Goal: Task Accomplishment & Management: Manage account settings

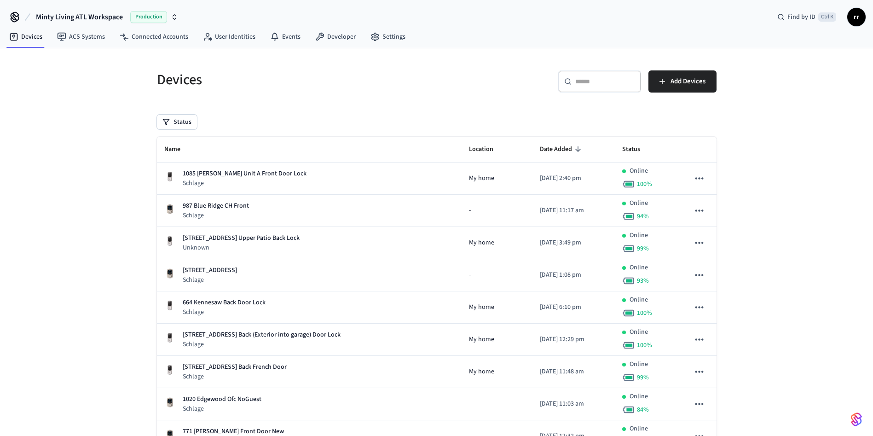
click at [599, 70] on div "​ ​" at bounding box center [599, 81] width 83 height 22
click at [601, 88] on div "​ ​" at bounding box center [599, 81] width 83 height 22
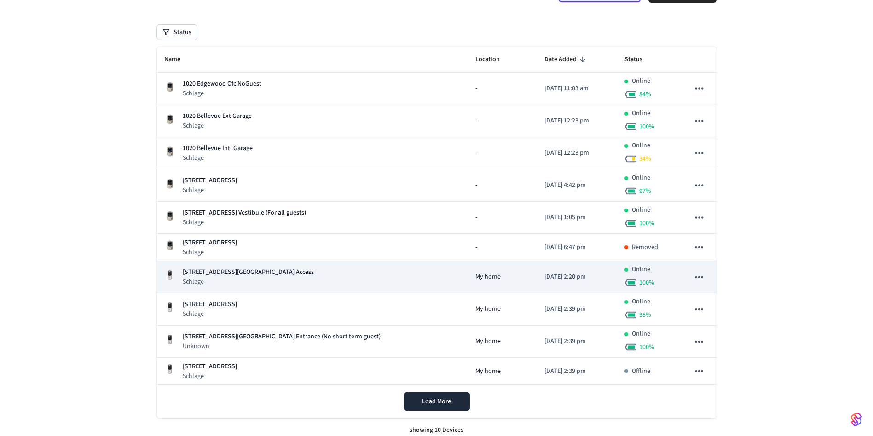
scroll to position [96, 0]
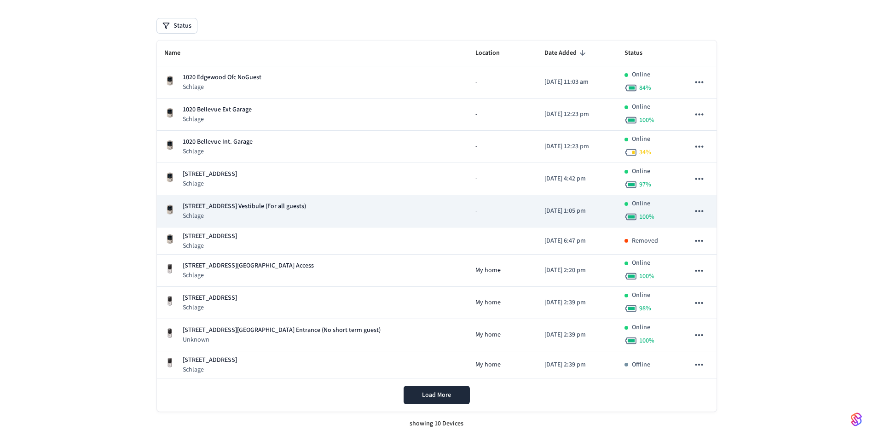
type input "****"
drag, startPoint x: 274, startPoint y: 205, endPoint x: 236, endPoint y: 210, distance: 37.6
click at [236, 210] on p "[STREET_ADDRESS] Vestibule (For all guests)" at bounding box center [244, 207] width 123 height 10
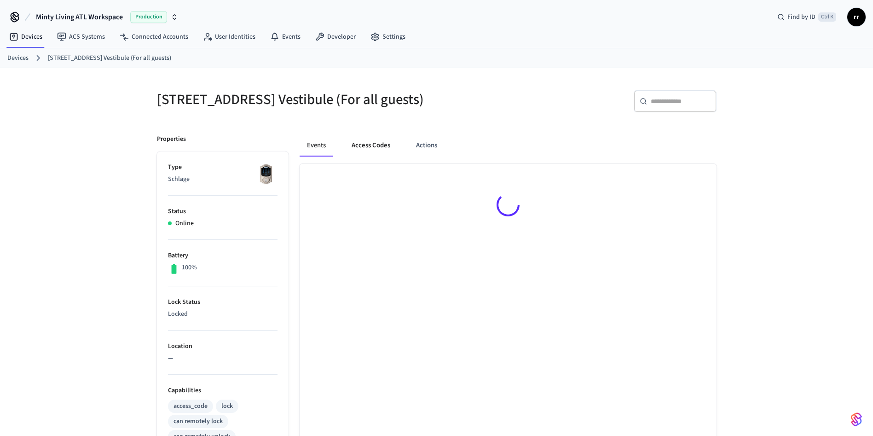
click at [367, 156] on button "Access Codes" at bounding box center [370, 145] width 53 height 22
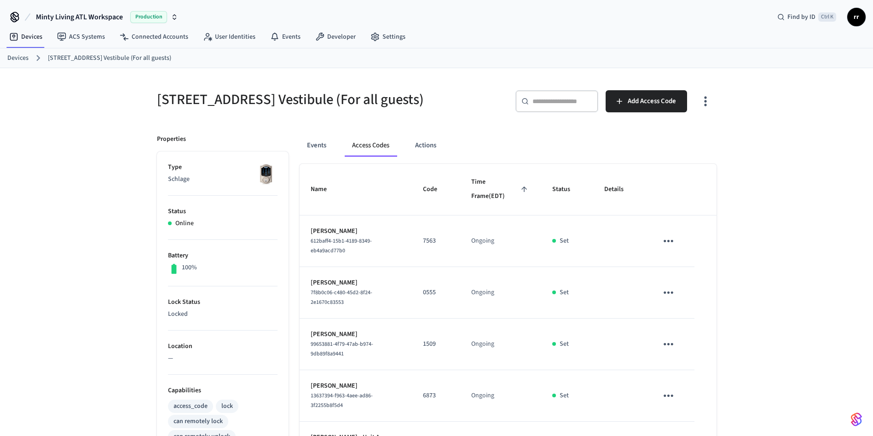
click at [20, 54] on link "Devices" at bounding box center [17, 58] width 21 height 10
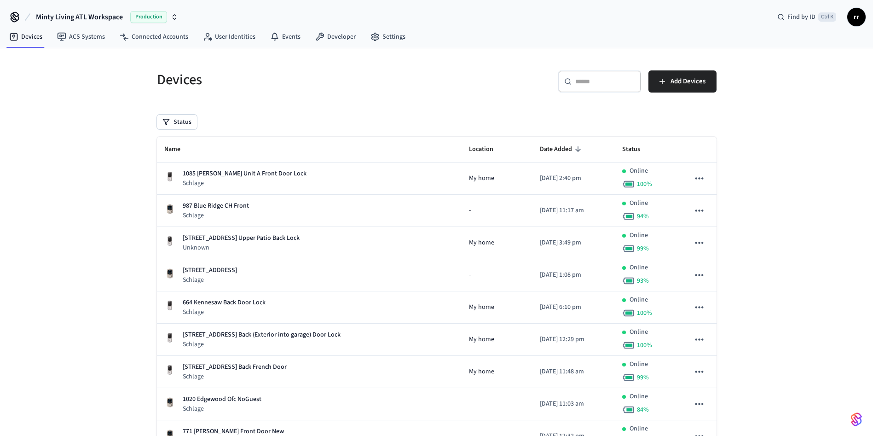
drag, startPoint x: 567, startPoint y: 74, endPoint x: 574, endPoint y: 79, distance: 8.3
click at [571, 76] on div "​ ​" at bounding box center [599, 81] width 83 height 22
click at [598, 79] on input "text" at bounding box center [605, 81] width 60 height 9
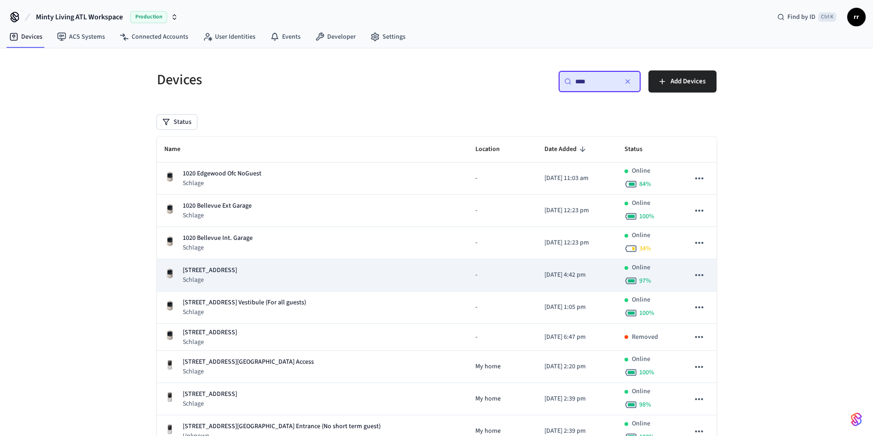
type input "****"
click at [234, 267] on p "[STREET_ADDRESS]" at bounding box center [210, 270] width 54 height 10
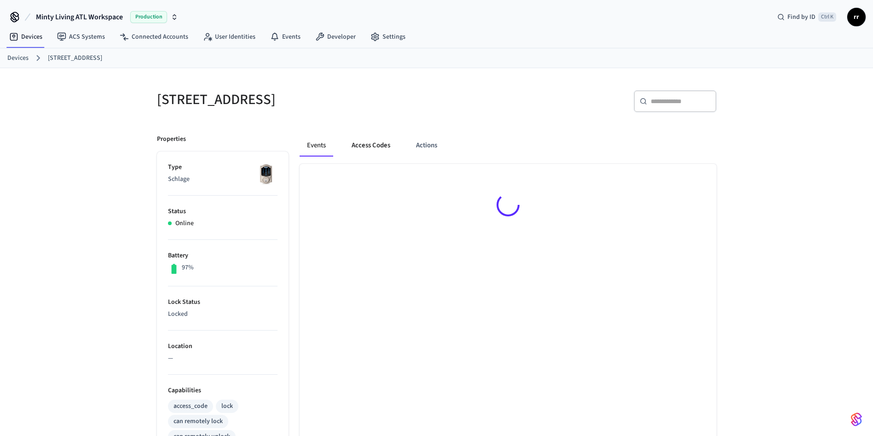
click at [364, 146] on button "Access Codes" at bounding box center [370, 145] width 53 height 22
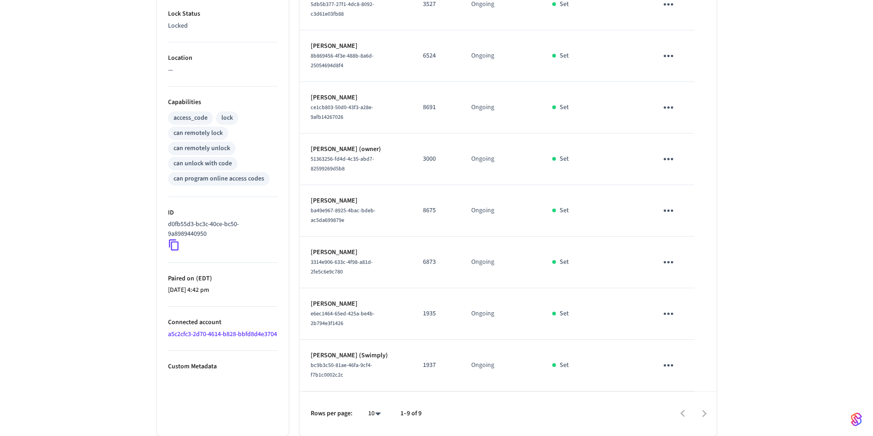
scroll to position [81, 0]
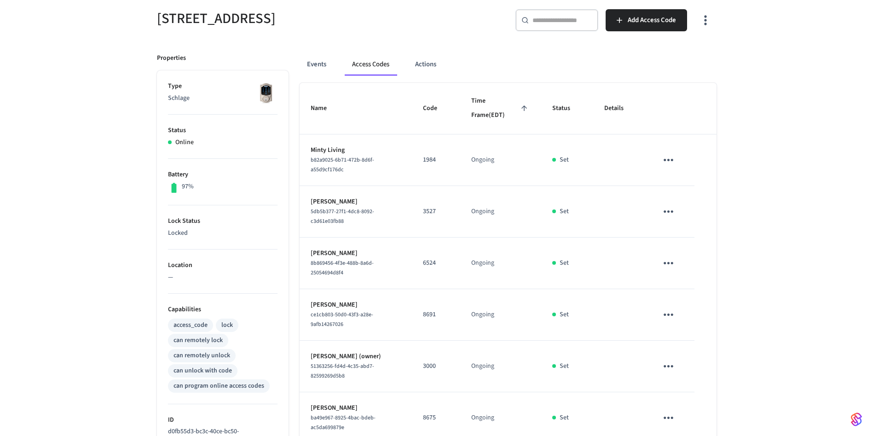
click at [671, 209] on icon "sticky table" at bounding box center [668, 211] width 14 height 14
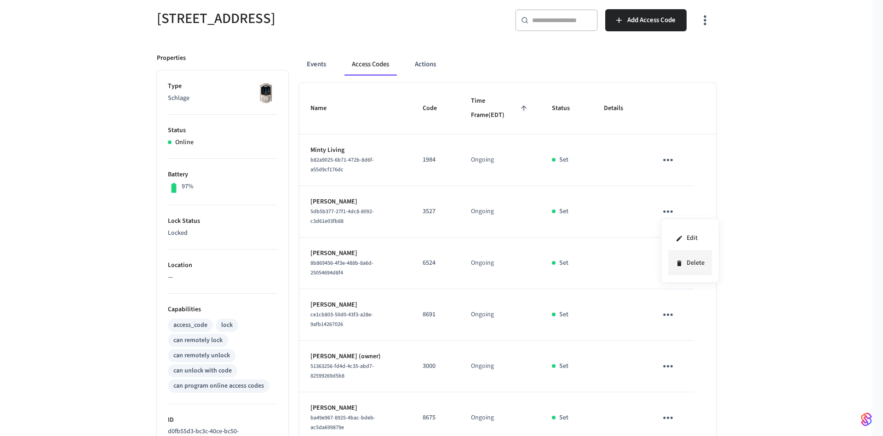
click at [689, 263] on li "Delete" at bounding box center [691, 263] width 44 height 24
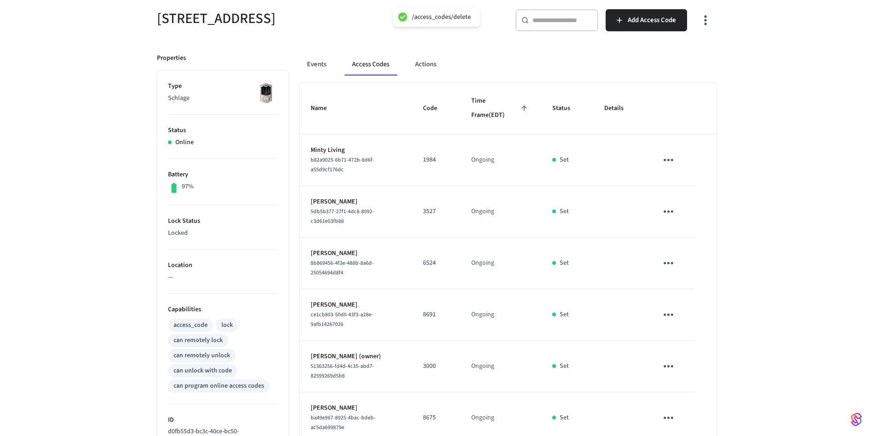
click at [668, 263] on icon "sticky table" at bounding box center [668, 263] width 10 height 2
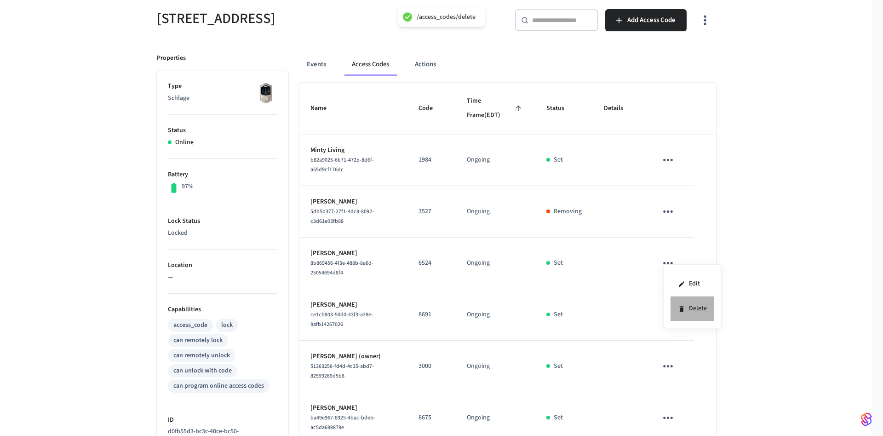
click at [682, 309] on icon at bounding box center [682, 309] width 4 height 6
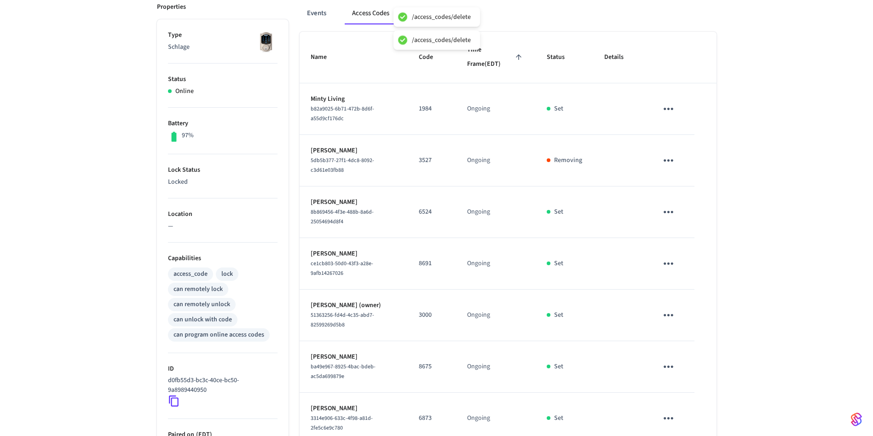
scroll to position [150, 0]
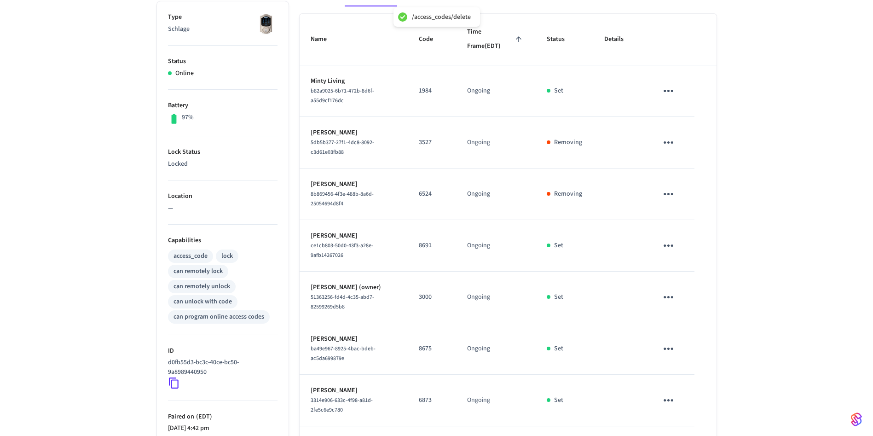
click at [669, 242] on icon "sticky table" at bounding box center [668, 245] width 14 height 14
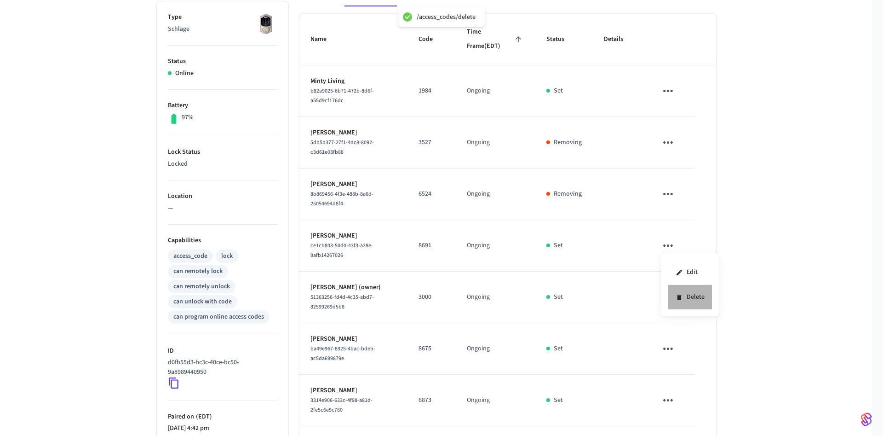
click at [693, 297] on li "Delete" at bounding box center [691, 297] width 44 height 24
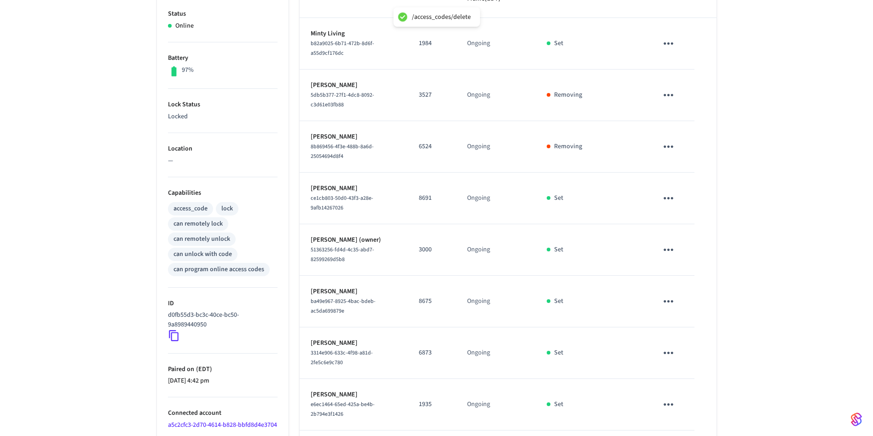
scroll to position [219, 0]
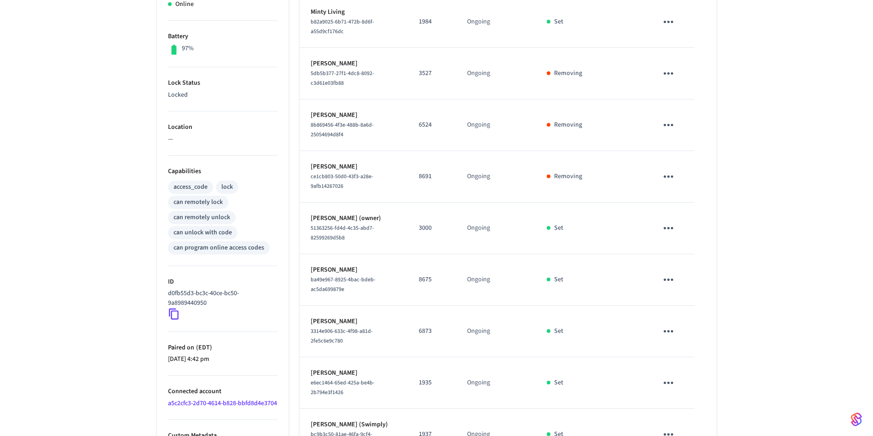
click at [666, 278] on icon "sticky table" at bounding box center [668, 279] width 14 height 14
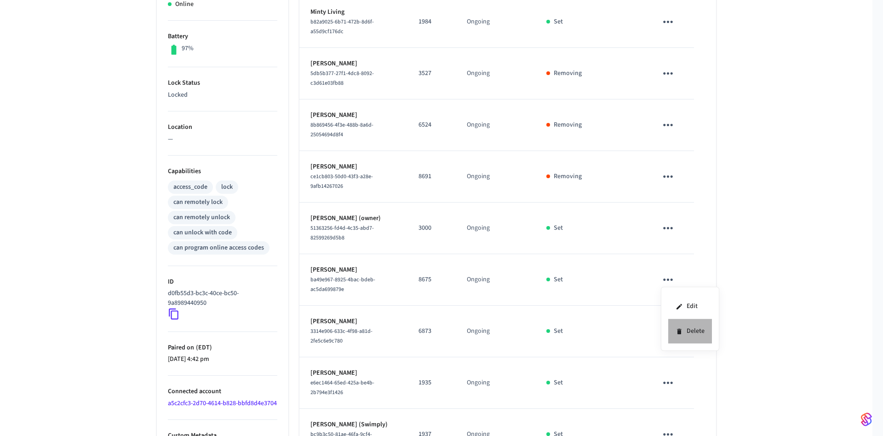
click at [681, 324] on li "Delete" at bounding box center [691, 331] width 44 height 24
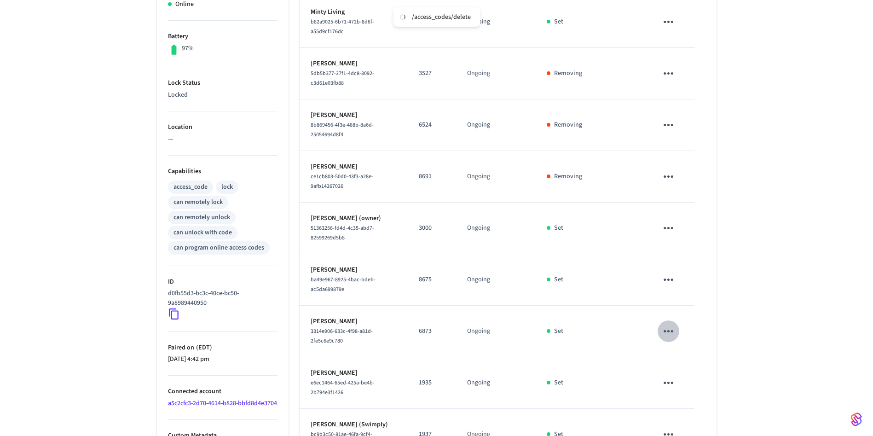
click at [661, 330] on icon "sticky table" at bounding box center [668, 331] width 14 height 14
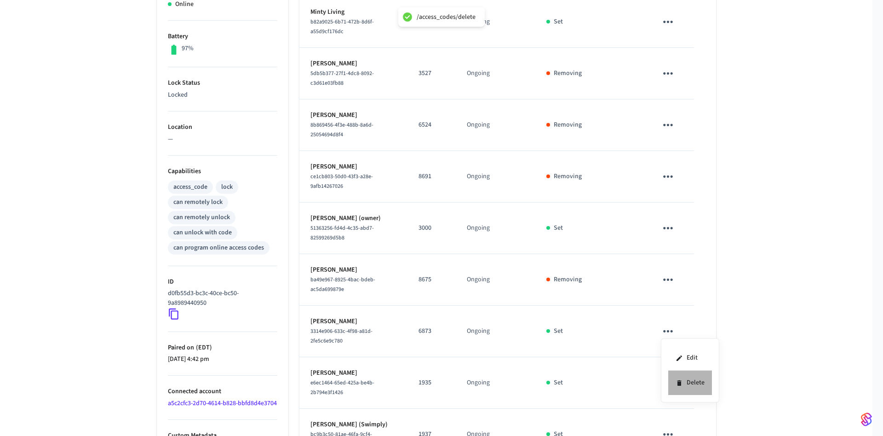
click at [696, 380] on li "Delete" at bounding box center [691, 382] width 44 height 24
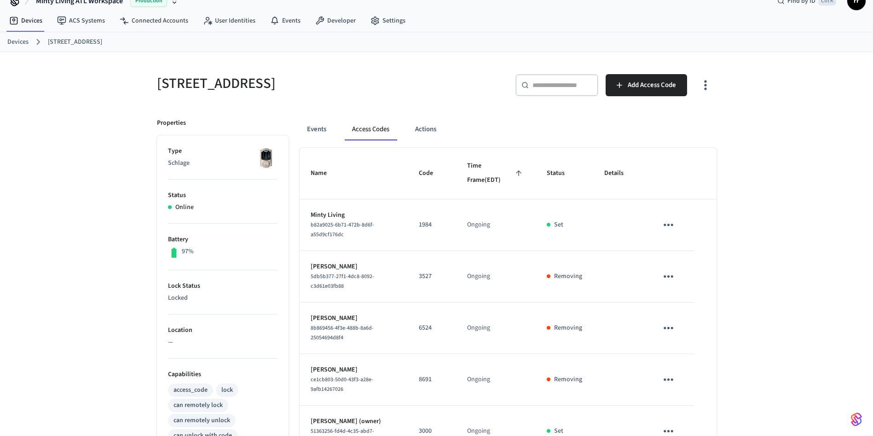
scroll to position [0, 0]
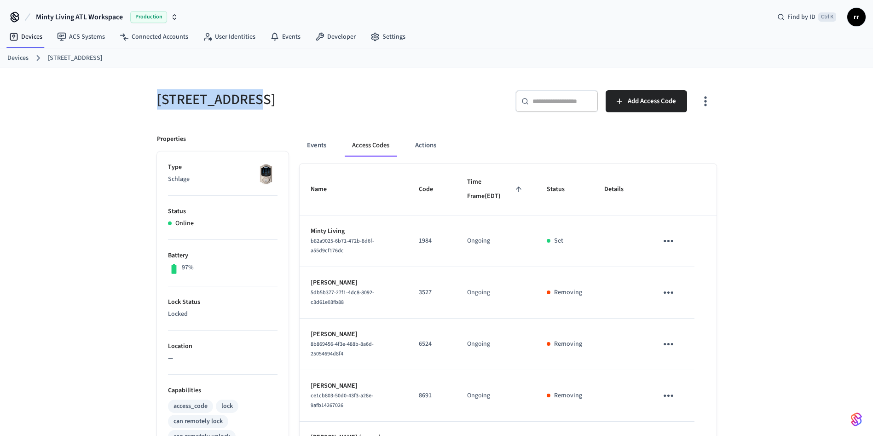
drag, startPoint x: 159, startPoint y: 98, endPoint x: 254, endPoint y: 96, distance: 95.3
click at [254, 96] on h5 "[STREET_ADDRESS]" at bounding box center [294, 99] width 274 height 19
copy h5 "1020 Edgewood"
drag, startPoint x: 20, startPoint y: 57, endPoint x: 33, endPoint y: 57, distance: 12.9
click at [19, 57] on link "Devices" at bounding box center [17, 58] width 21 height 10
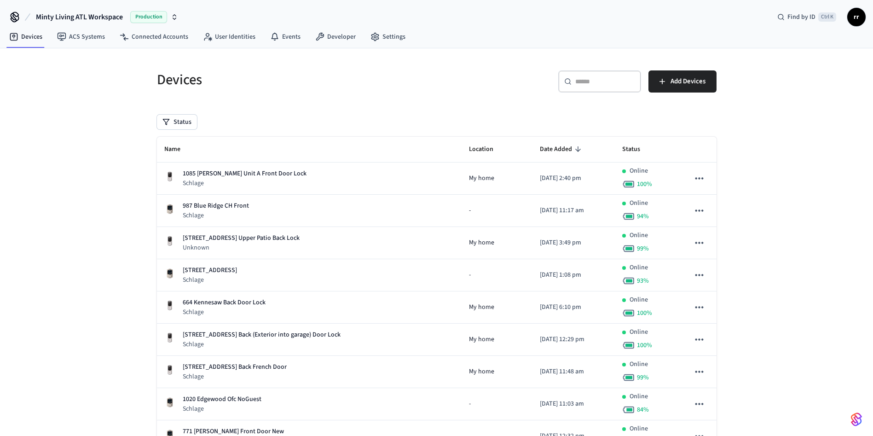
click at [626, 86] on div "​ ​" at bounding box center [599, 81] width 83 height 22
paste input "**********"
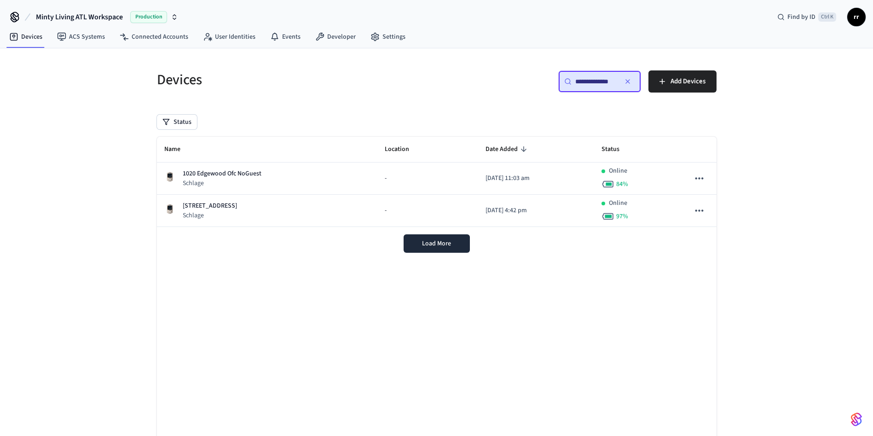
scroll to position [0, 3]
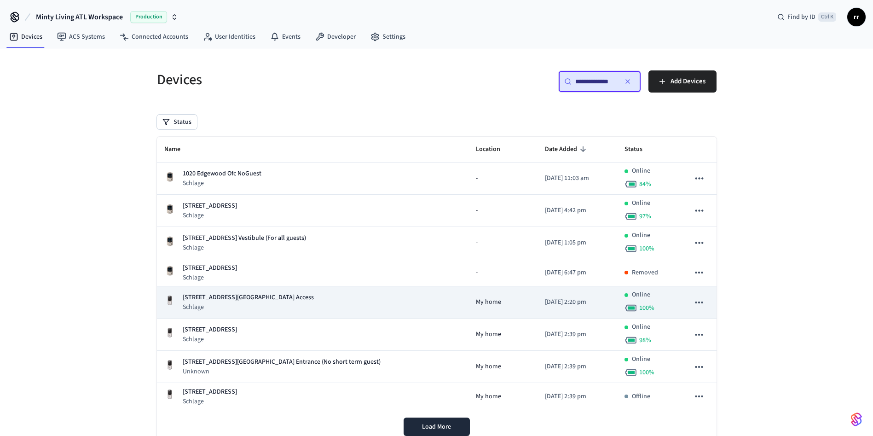
type input "**********"
click at [244, 297] on p "[STREET_ADDRESS][GEOGRAPHIC_DATA] Access" at bounding box center [248, 298] width 131 height 10
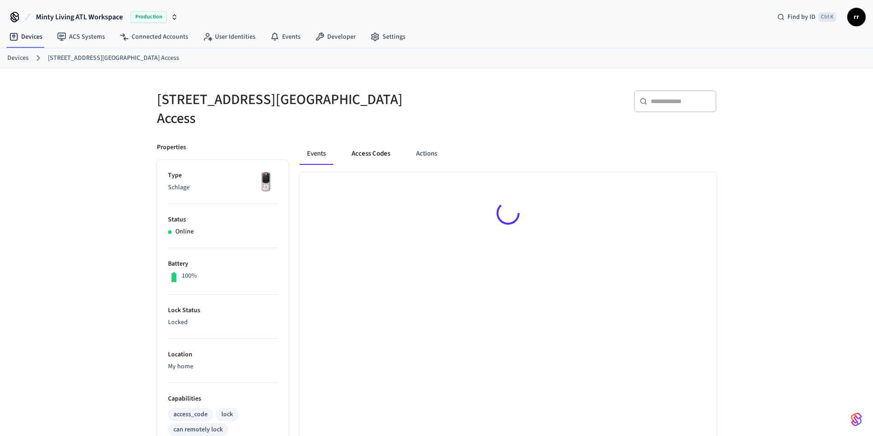
click at [376, 146] on button "Access Codes" at bounding box center [370, 154] width 53 height 22
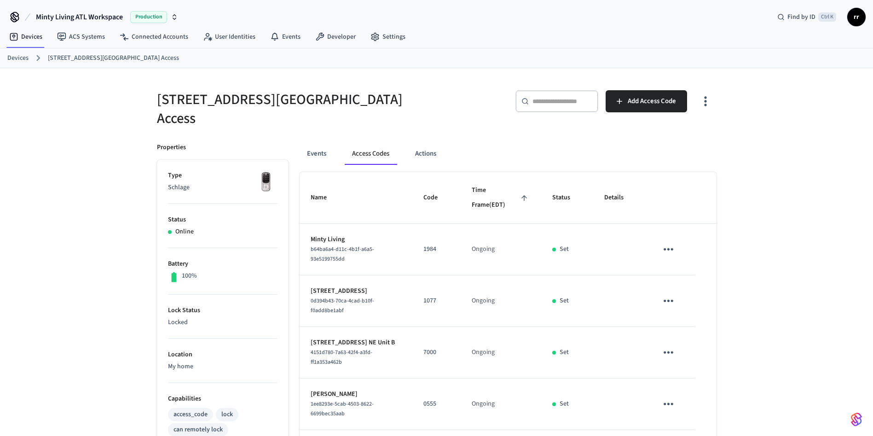
click at [20, 61] on link "Devices" at bounding box center [17, 58] width 21 height 10
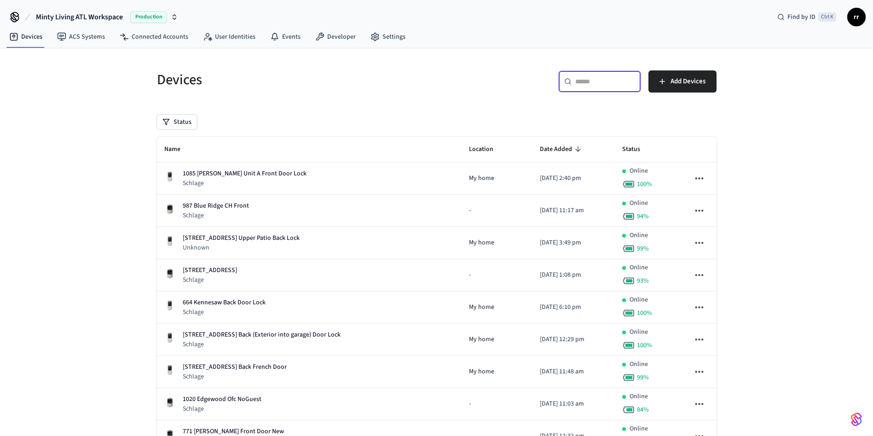
click at [588, 85] on input "text" at bounding box center [605, 81] width 60 height 9
paste input "**********"
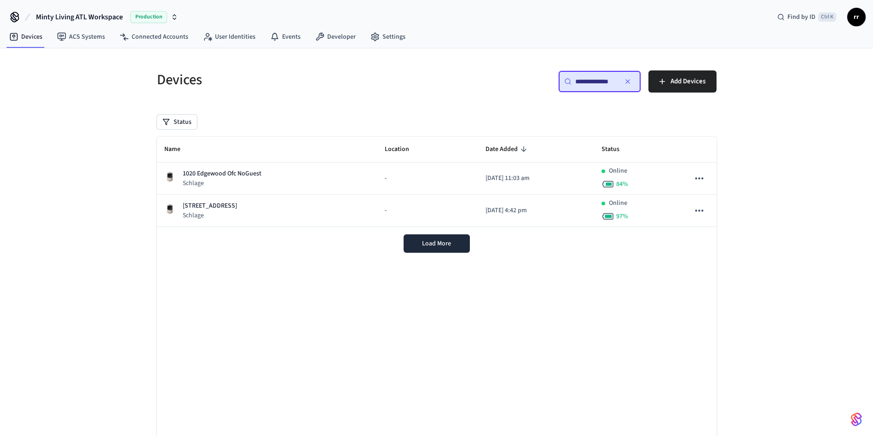
scroll to position [0, 3]
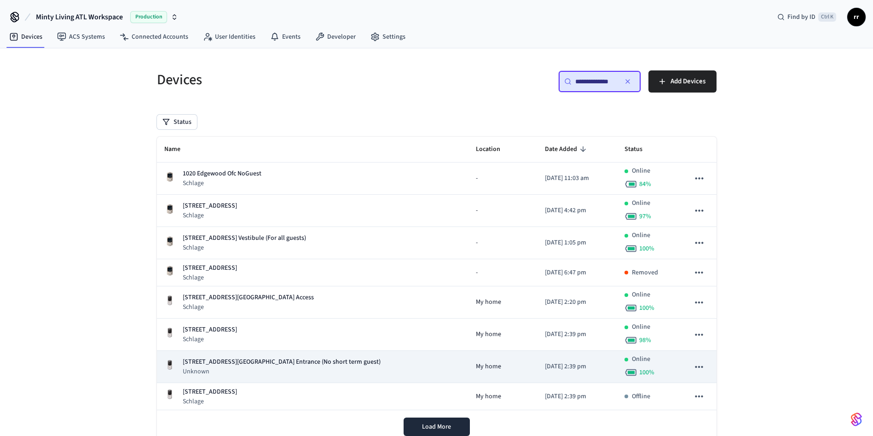
type input "**********"
click at [292, 362] on p "[STREET_ADDRESS][GEOGRAPHIC_DATA] Entrance (No short term guest)" at bounding box center [282, 362] width 198 height 10
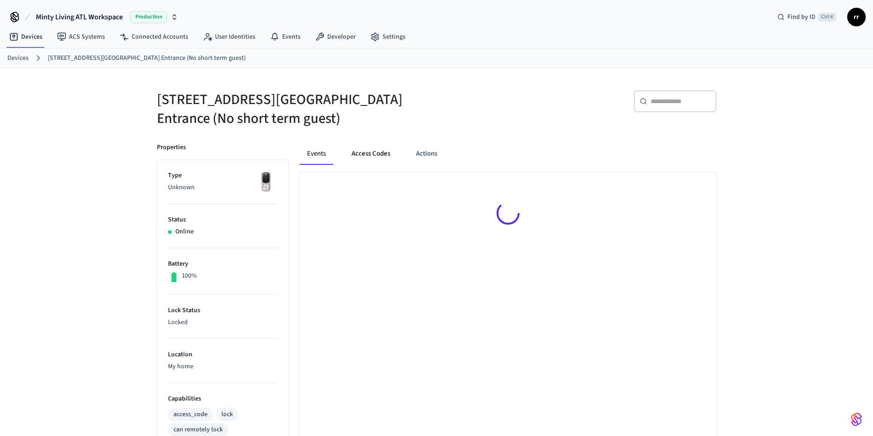
click at [370, 147] on button "Access Codes" at bounding box center [370, 154] width 53 height 22
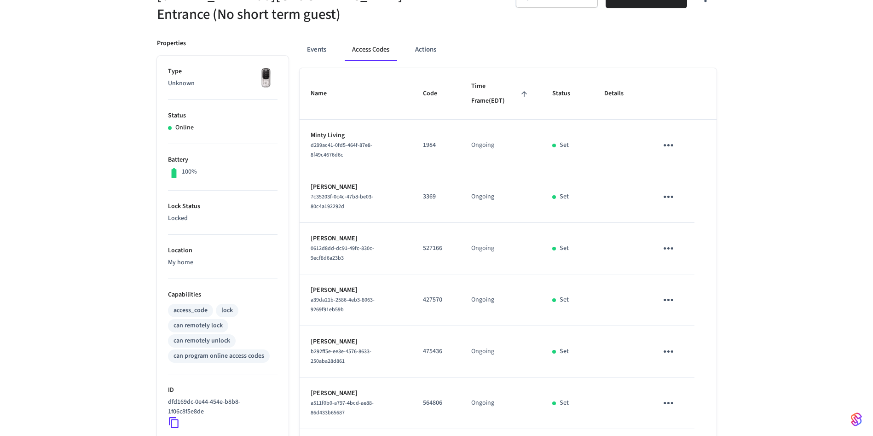
scroll to position [138, 0]
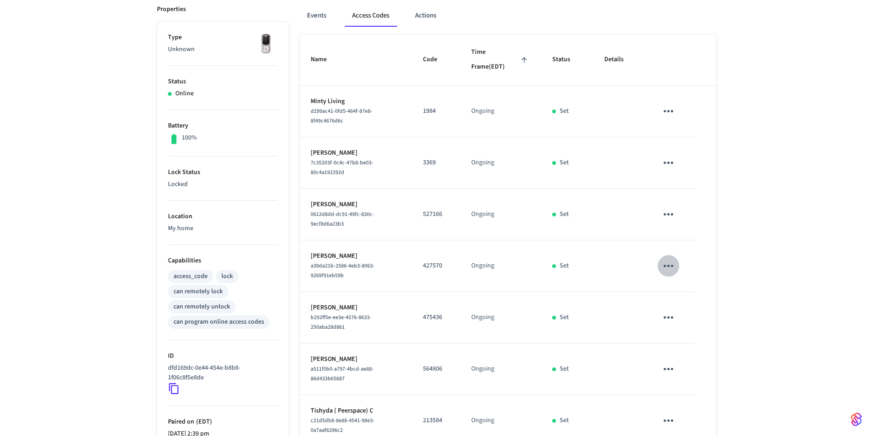
click at [666, 262] on icon "sticky table" at bounding box center [668, 266] width 14 height 14
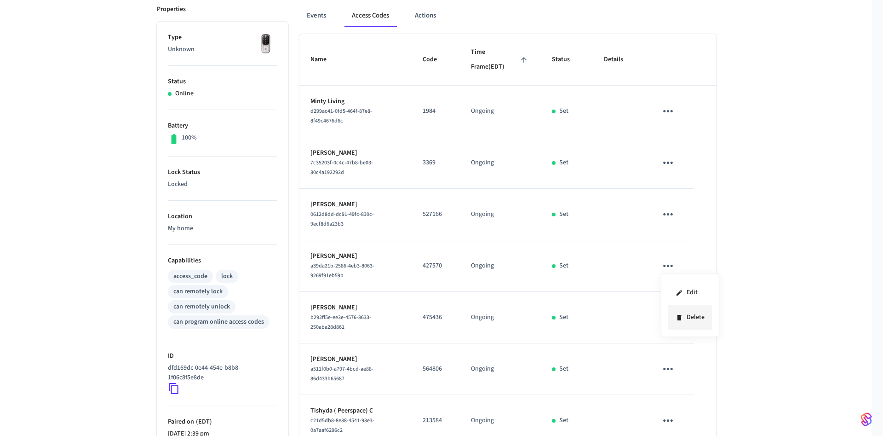
drag, startPoint x: 682, startPoint y: 308, endPoint x: 684, endPoint y: 313, distance: 5.6
click at [683, 312] on li "Delete" at bounding box center [691, 317] width 44 height 24
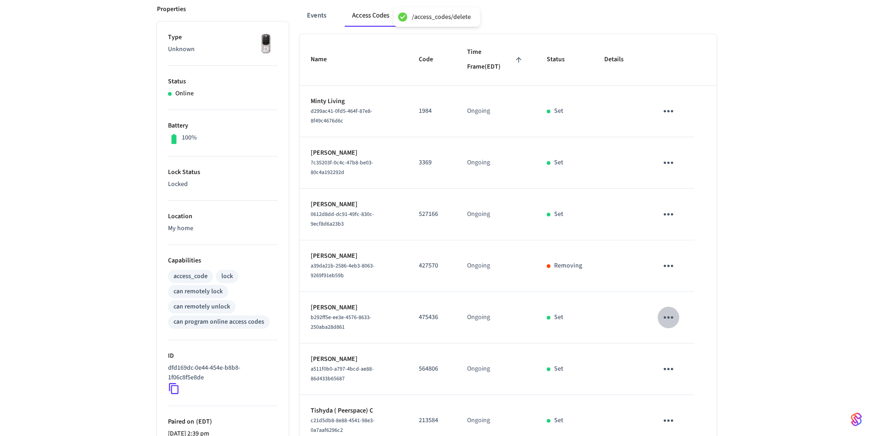
click at [673, 314] on icon "sticky table" at bounding box center [668, 317] width 14 height 14
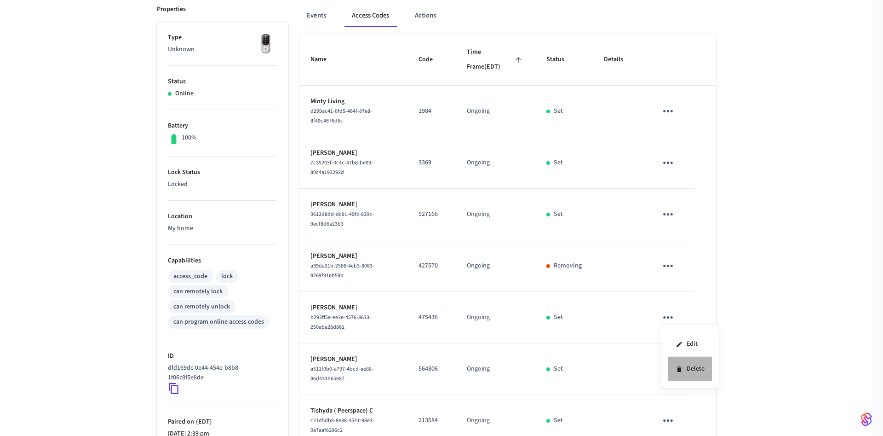
click at [688, 372] on li "Delete" at bounding box center [691, 369] width 44 height 24
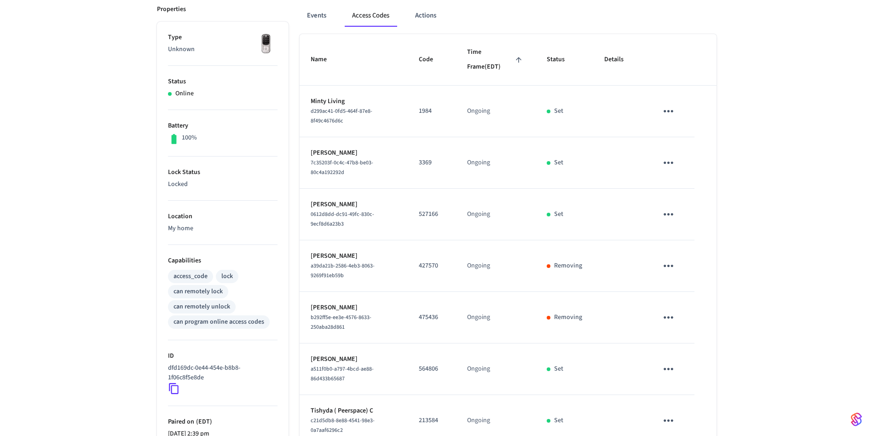
click at [665, 215] on icon "sticky table" at bounding box center [668, 214] width 14 height 14
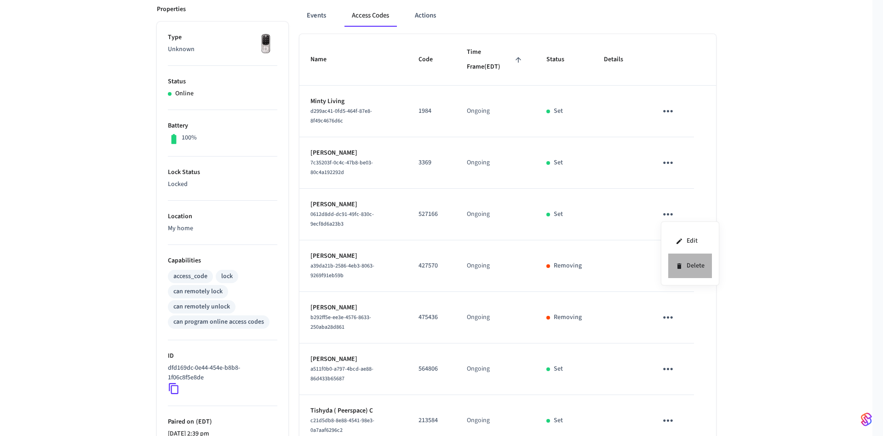
click at [693, 268] on li "Delete" at bounding box center [691, 266] width 44 height 24
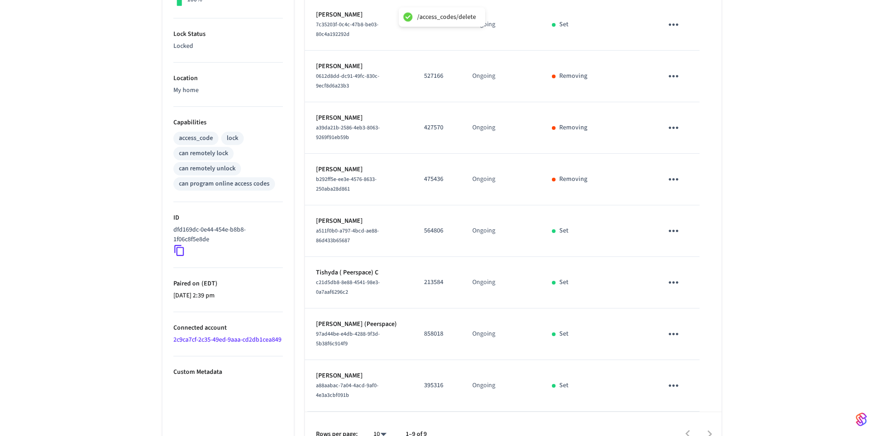
scroll to position [296, 0]
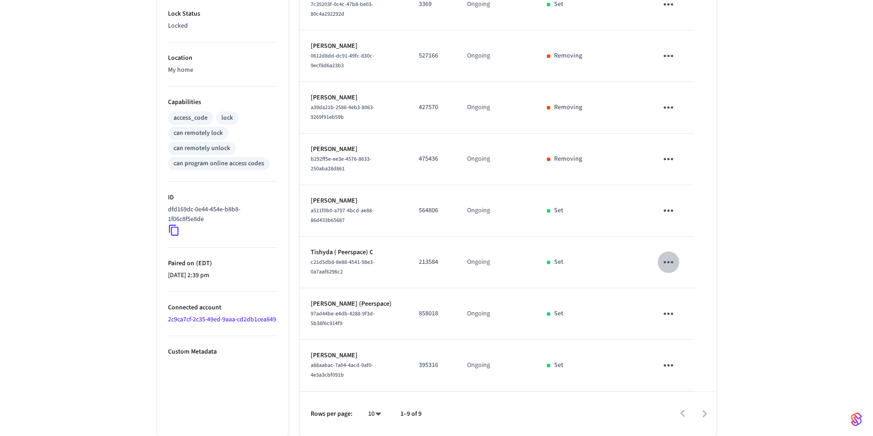
click at [671, 260] on icon "sticky table" at bounding box center [668, 262] width 14 height 14
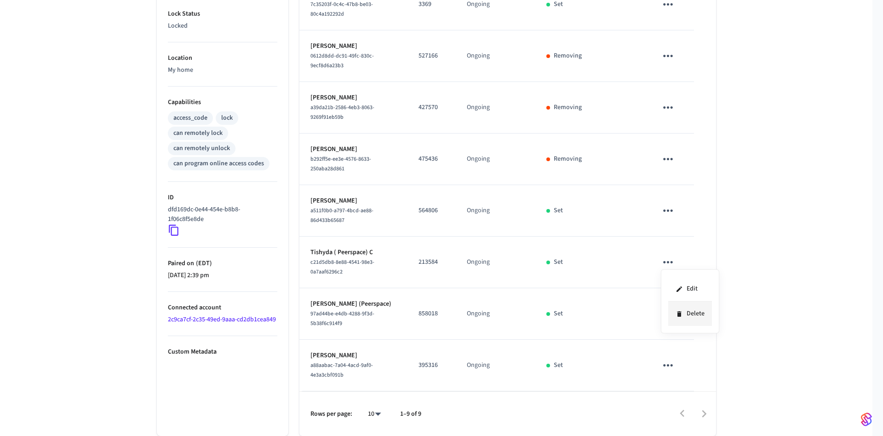
click at [691, 315] on li "Delete" at bounding box center [691, 313] width 44 height 24
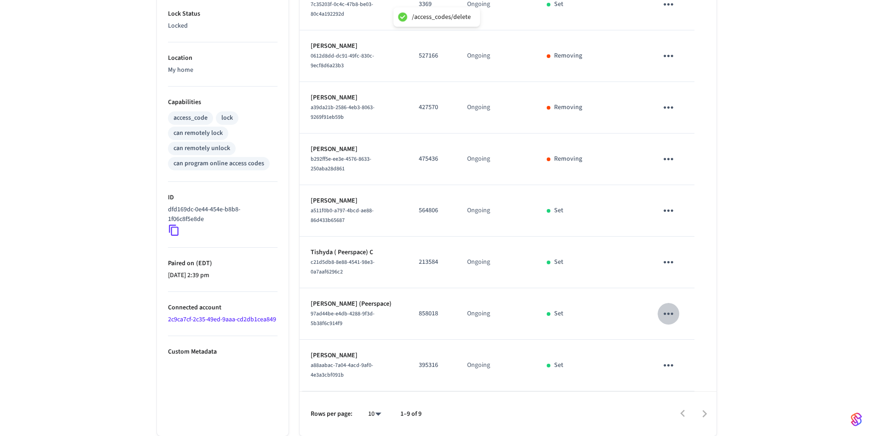
click at [667, 312] on icon "sticky table" at bounding box center [668, 313] width 14 height 14
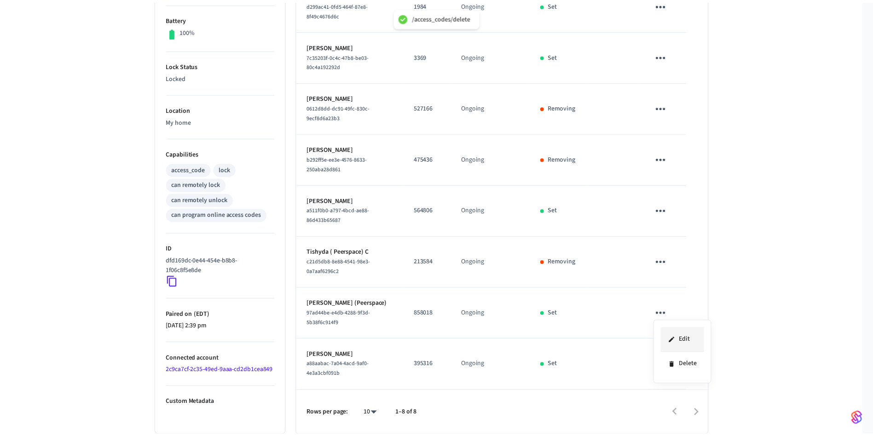
scroll to position [245, 0]
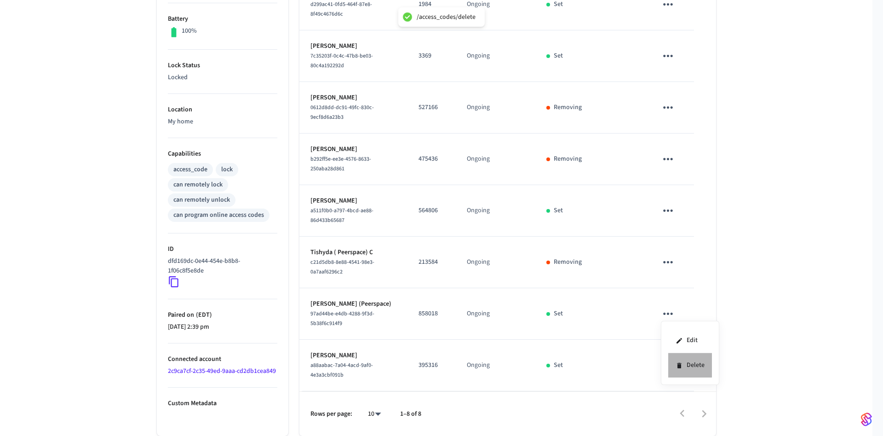
click at [688, 363] on li "Delete" at bounding box center [691, 365] width 44 height 24
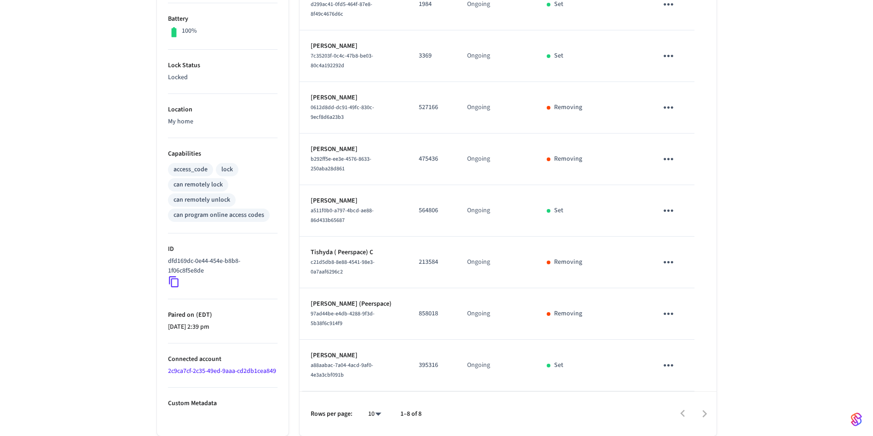
scroll to position [0, 0]
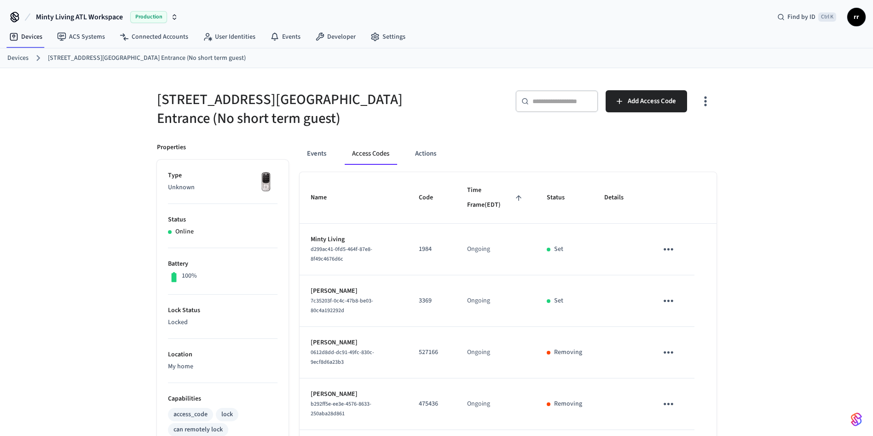
click at [3, 55] on div "Devices [STREET_ADDRESS] Pool Entrance (No short term guest)" at bounding box center [436, 58] width 873 height 20
click at [9, 57] on link "Devices" at bounding box center [17, 58] width 21 height 10
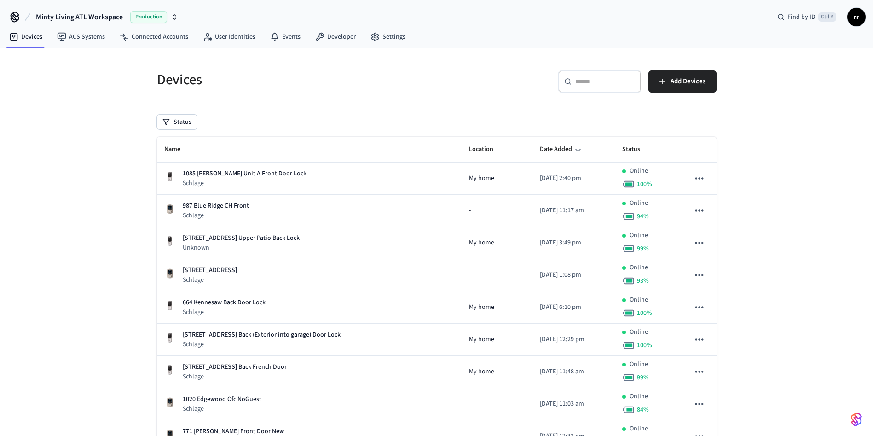
click at [591, 79] on input "text" at bounding box center [605, 81] width 60 height 9
paste input "**********"
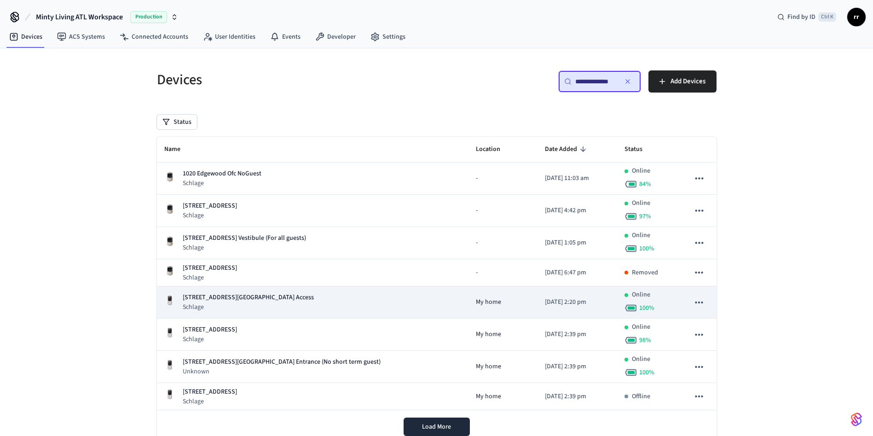
scroll to position [32, 0]
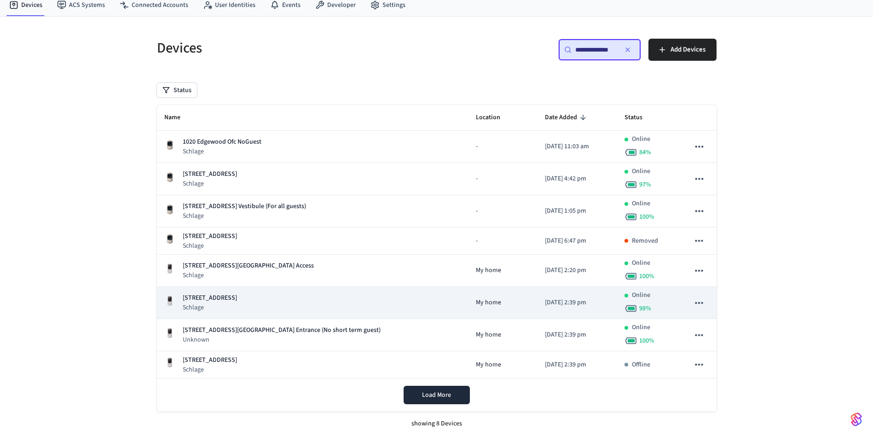
type input "**********"
click at [237, 300] on p "[STREET_ADDRESS]" at bounding box center [210, 298] width 54 height 10
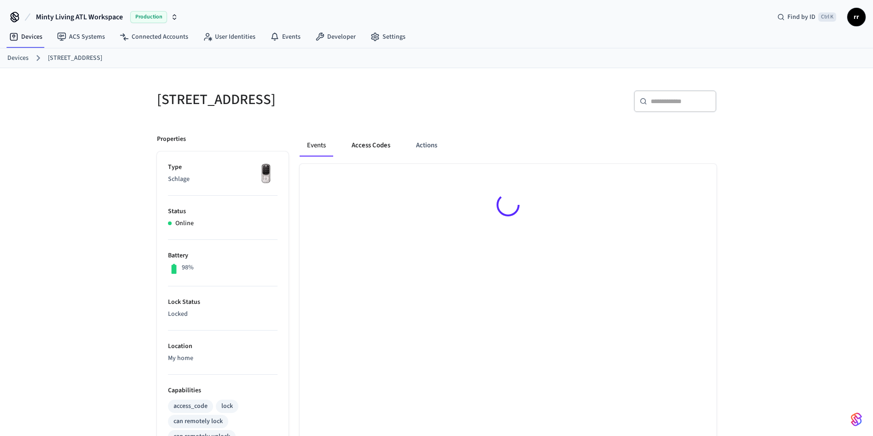
click at [383, 150] on button "Access Codes" at bounding box center [370, 145] width 53 height 22
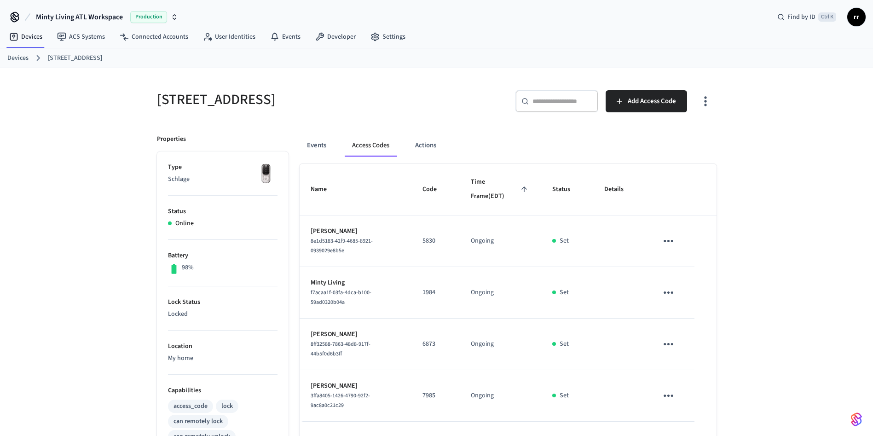
click at [14, 60] on link "Devices" at bounding box center [17, 58] width 21 height 10
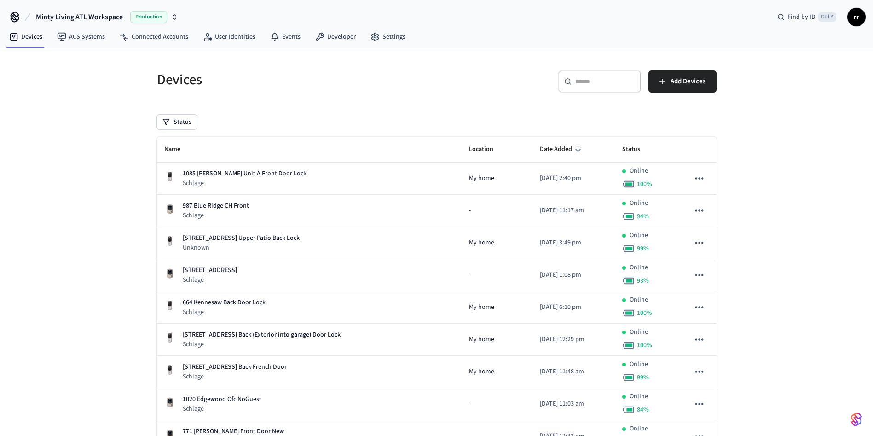
click at [600, 76] on div "​ ​" at bounding box center [599, 81] width 83 height 22
paste input "**********"
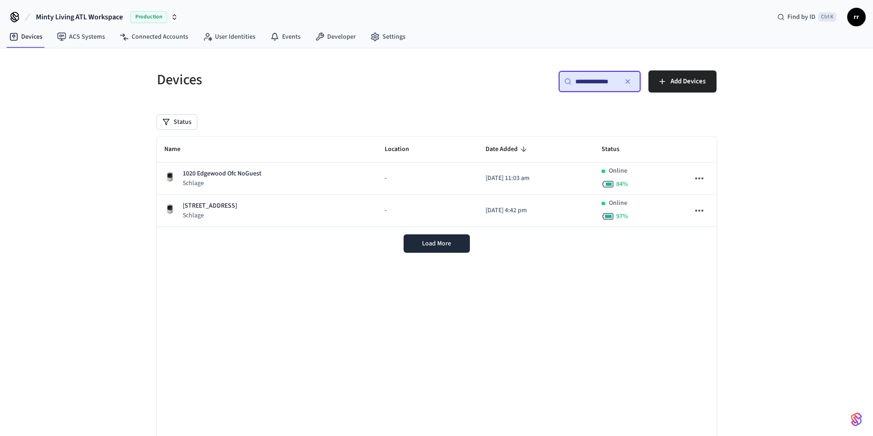
scroll to position [0, 3]
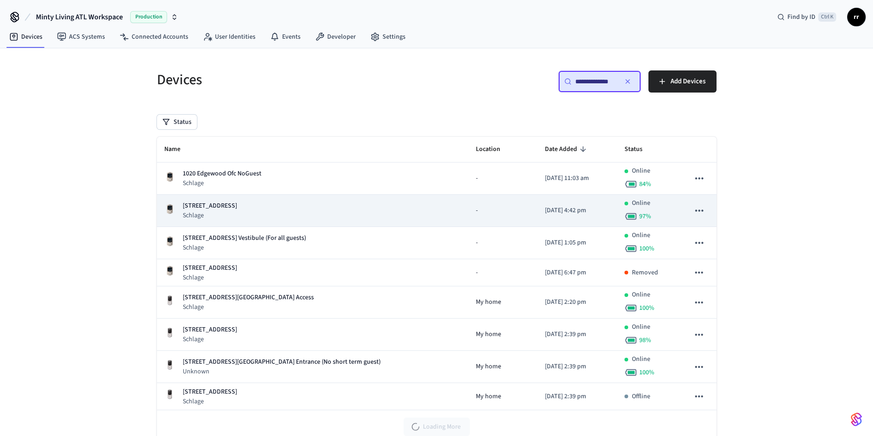
type input "**********"
click at [225, 206] on p "[STREET_ADDRESS]" at bounding box center [210, 206] width 54 height 10
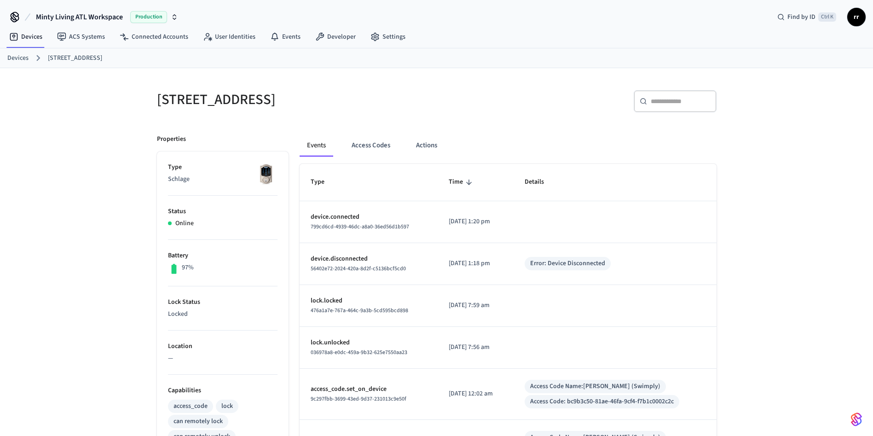
click at [14, 57] on link "Devices" at bounding box center [17, 58] width 21 height 10
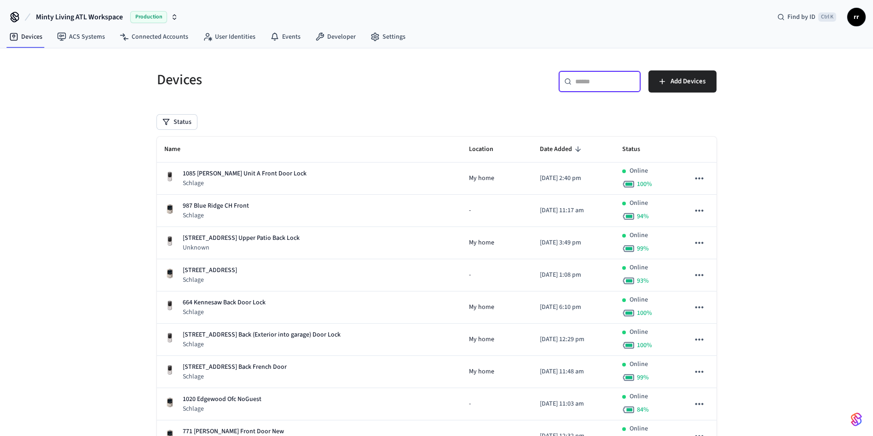
click at [590, 79] on input "text" at bounding box center [605, 81] width 60 height 9
paste input "**********"
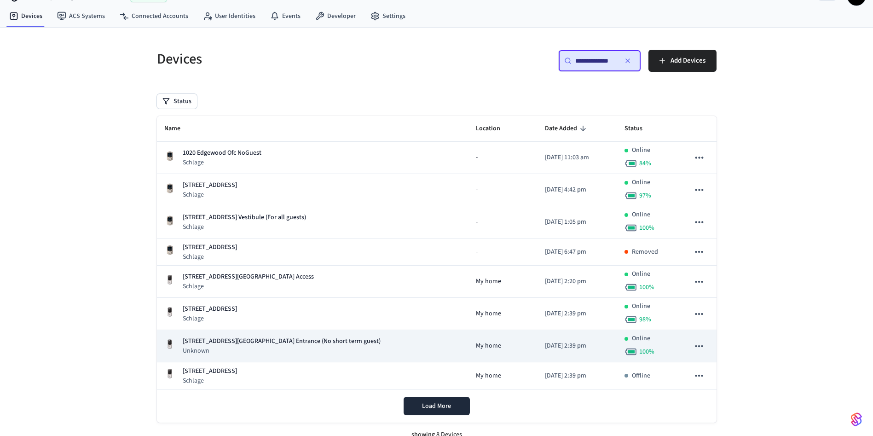
scroll to position [32, 0]
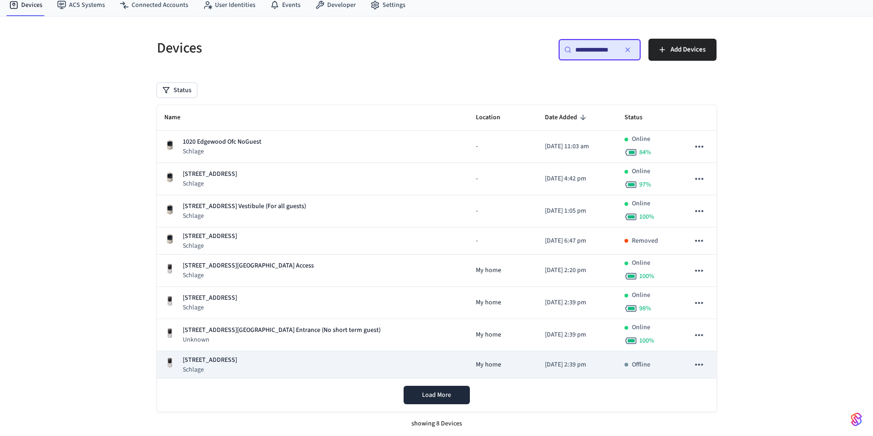
type input "**********"
click at [237, 357] on p "[STREET_ADDRESS]" at bounding box center [210, 360] width 54 height 10
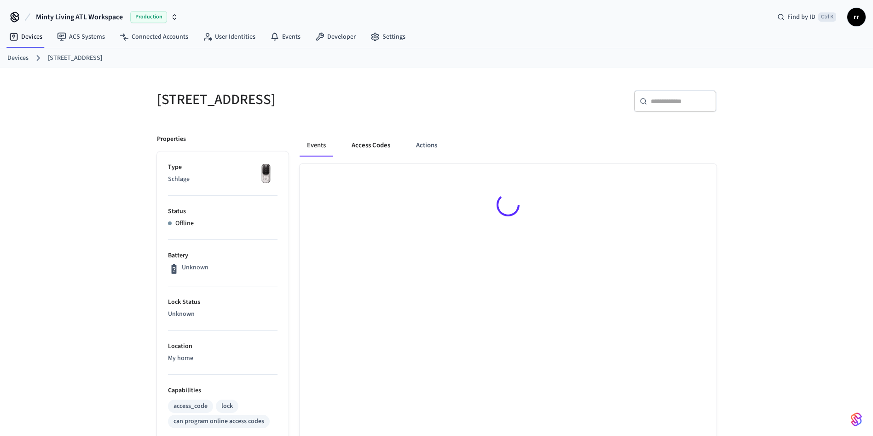
click at [364, 146] on button "Access Codes" at bounding box center [370, 145] width 53 height 22
